Goal: Information Seeking & Learning: Learn about a topic

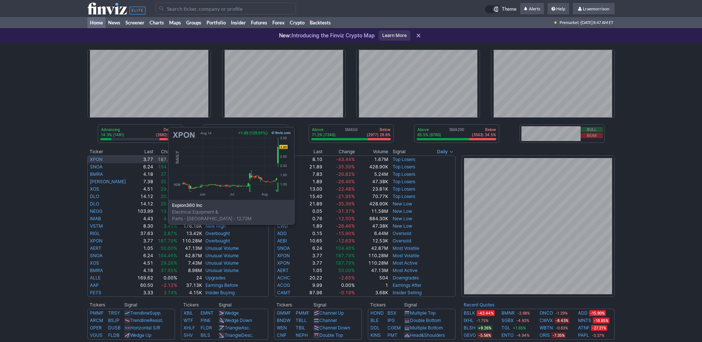
click at [94, 162] on td "XPON" at bounding box center [110, 159] width 46 height 8
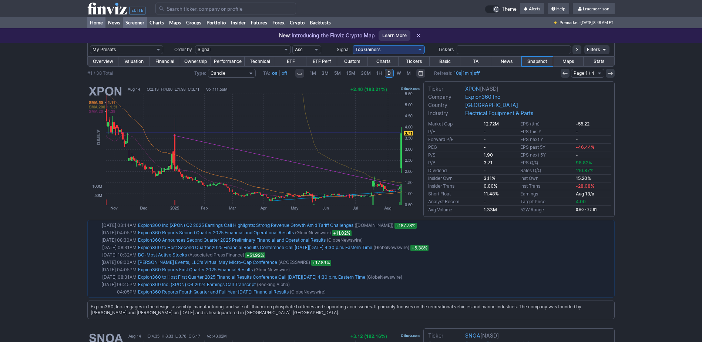
click at [94, 24] on link "Home" at bounding box center [96, 22] width 18 height 11
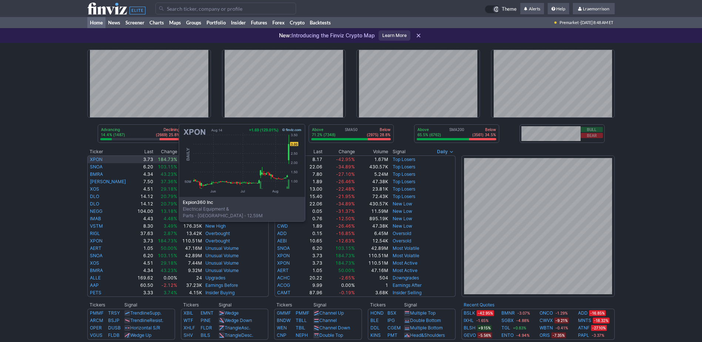
click at [105, 159] on td "XPON" at bounding box center [110, 159] width 46 height 8
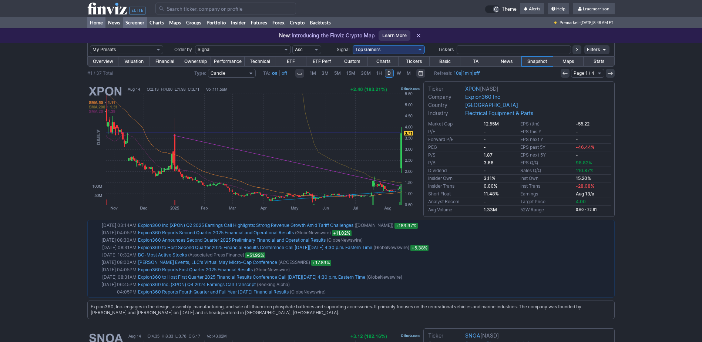
click at [101, 22] on link "Home" at bounding box center [96, 22] width 18 height 11
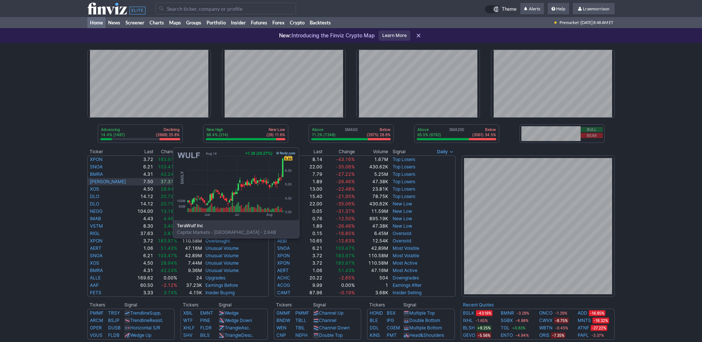
click at [99, 182] on link "[PERSON_NAME]" at bounding box center [108, 182] width 36 height 6
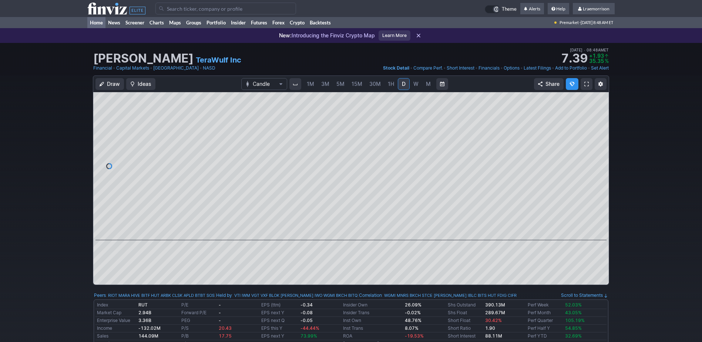
click at [95, 23] on link "Home" at bounding box center [96, 22] width 18 height 11
